Goal: Browse casually

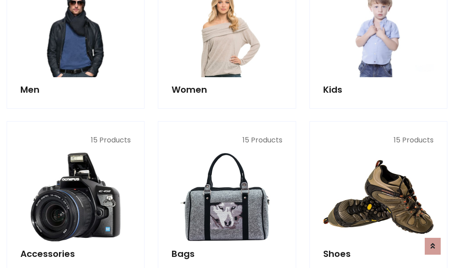
scroll to position [296, 0]
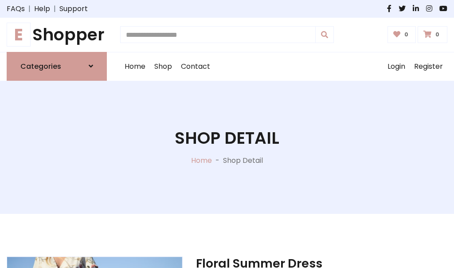
click at [57, 35] on h1 "E Shopper" at bounding box center [57, 35] width 100 height 20
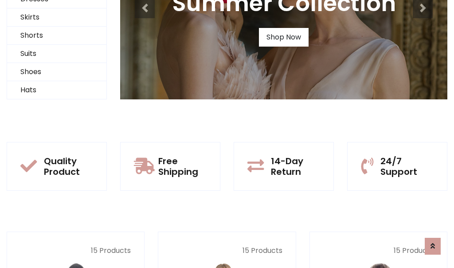
scroll to position [85, 0]
